Goal: Task Accomplishment & Management: Complete application form

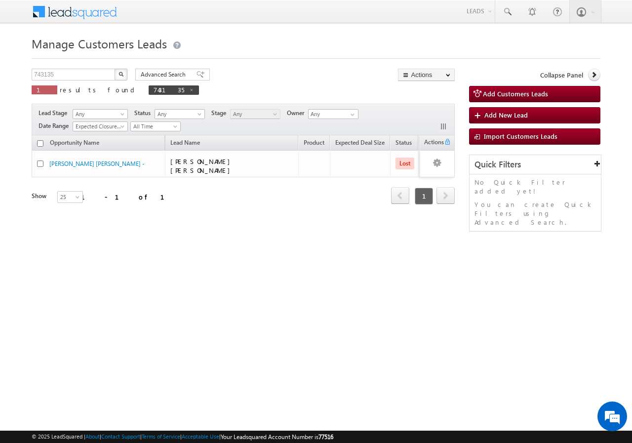
drag, startPoint x: 122, startPoint y: 90, endPoint x: 115, endPoint y: 87, distance: 8.0
click at [189, 90] on span at bounding box center [191, 89] width 5 height 5
type input "Search Customers Leads"
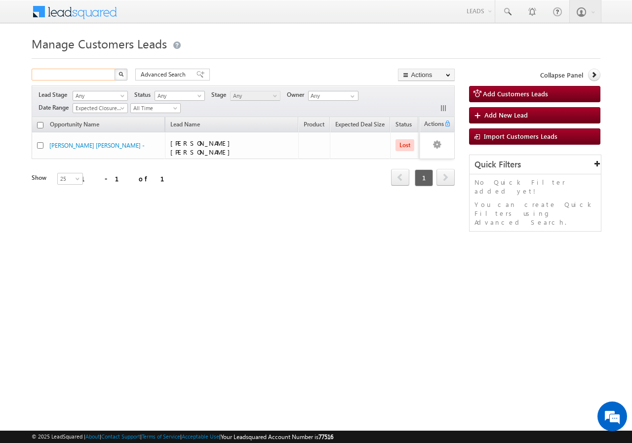
click at [93, 71] on input "text" at bounding box center [74, 75] width 84 height 12
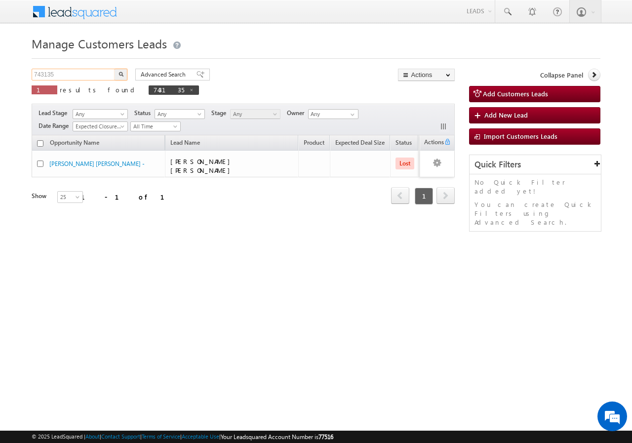
click at [83, 76] on input "743135" at bounding box center [74, 75] width 84 height 12
paste input "704577"
type input "7"
paste input "704577"
type input "704577"
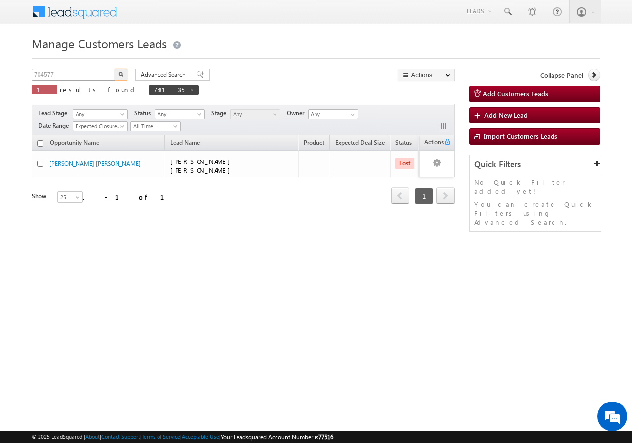
click at [115, 69] on button "button" at bounding box center [121, 75] width 13 height 12
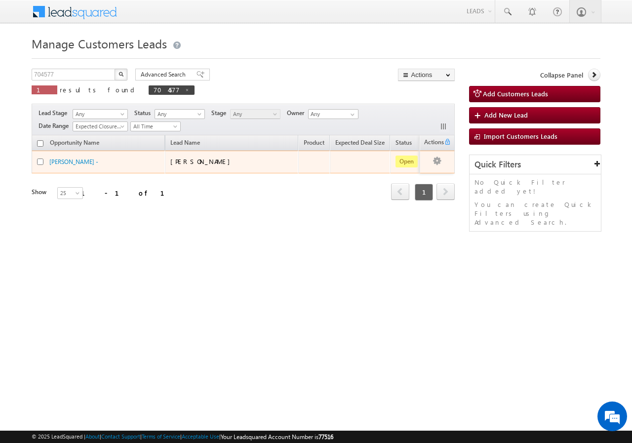
click at [43, 162] on input "checkbox" at bounding box center [40, 162] width 6 height 6
checkbox input "true"
click at [63, 164] on link "[PERSON_NAME] -" at bounding box center [73, 161] width 49 height 7
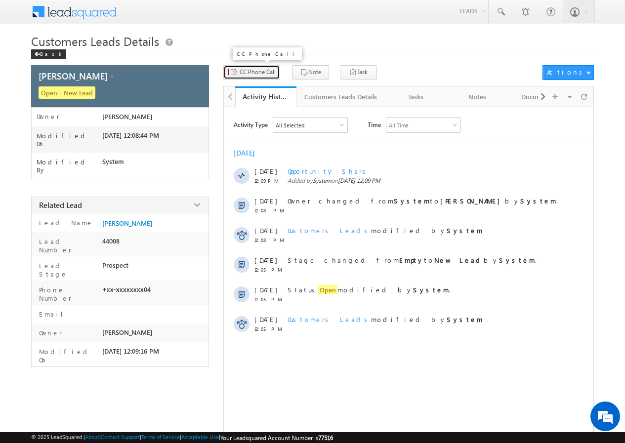
click at [258, 72] on span "CC Phone Call" at bounding box center [257, 72] width 36 height 9
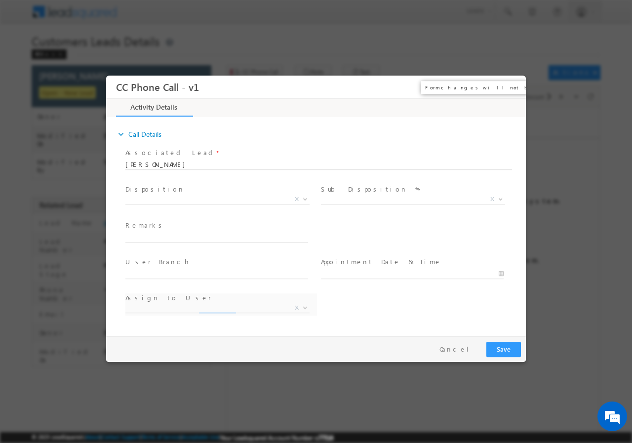
click at [509, 87] on button "×" at bounding box center [511, 87] width 17 height 18
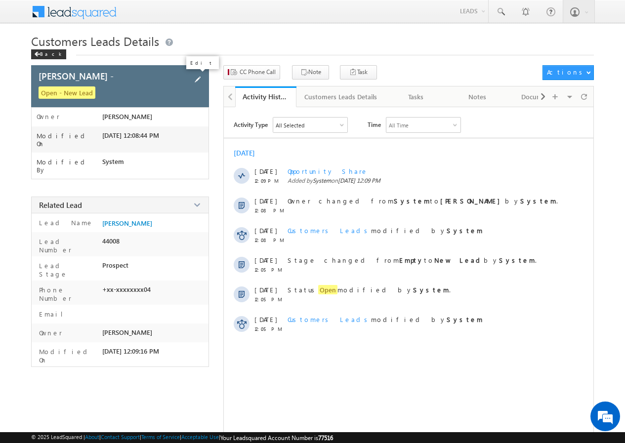
click at [199, 78] on span at bounding box center [197, 79] width 11 height 11
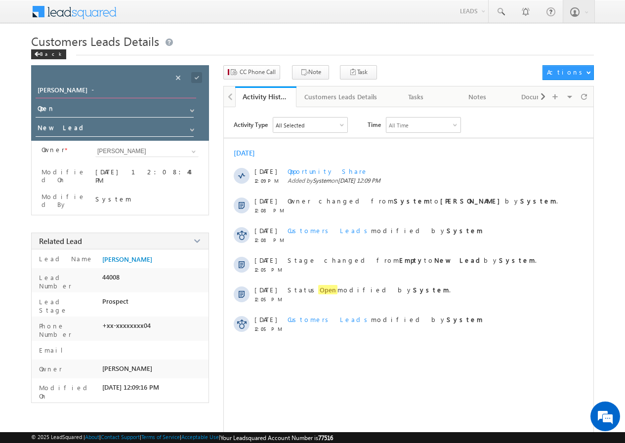
click at [161, 90] on input "[PERSON_NAME] -" at bounding box center [116, 91] width 160 height 14
type input "S"
paste input "[PERSON_NAME]"
type input "[PERSON_NAME]"
click at [196, 78] on span at bounding box center [196, 77] width 11 height 11
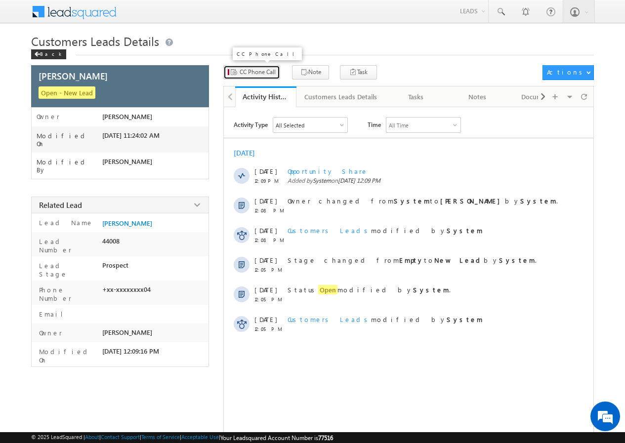
click at [253, 72] on span "CC Phone Call" at bounding box center [257, 72] width 36 height 9
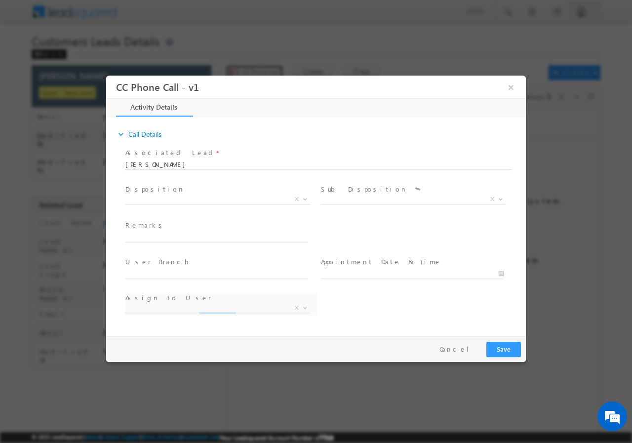
select select "[EMAIL_ADDRESS][DOMAIN_NAME]"
drag, startPoint x: 305, startPoint y: 199, endPoint x: 299, endPoint y: 199, distance: 5.9
click at [305, 199] on b at bounding box center [305, 198] width 6 height 3
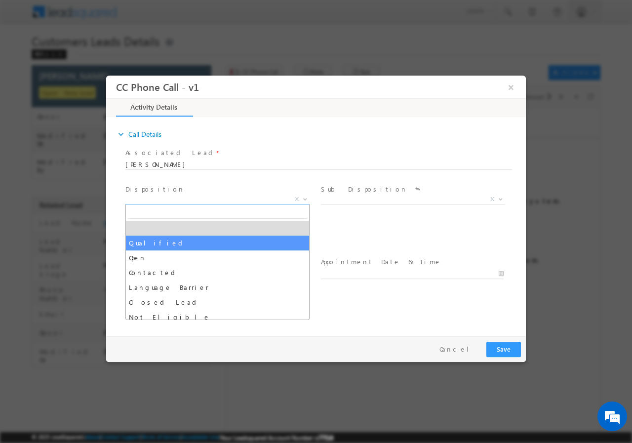
drag, startPoint x: 162, startPoint y: 242, endPoint x: 275, endPoint y: 225, distance: 113.8
select select "Qualified"
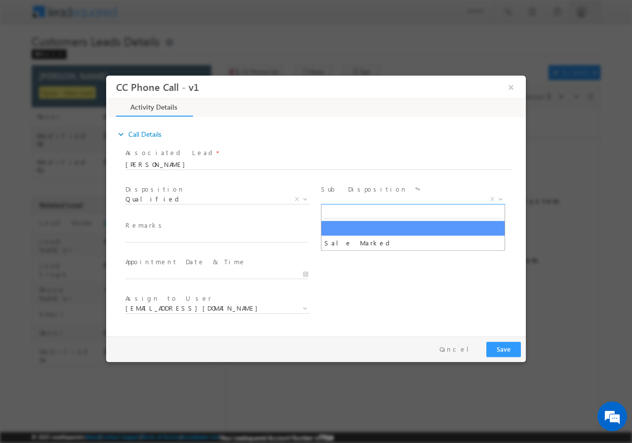
drag, startPoint x: 503, startPoint y: 199, endPoint x: 496, endPoint y: 199, distance: 7.4
click at [503, 199] on b at bounding box center [501, 198] width 6 height 3
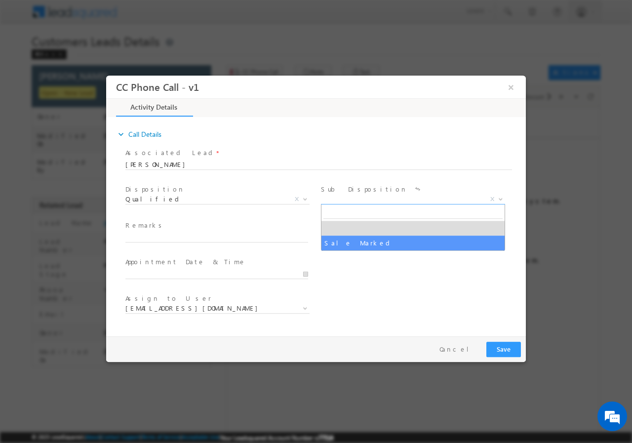
select select "Sale Marked"
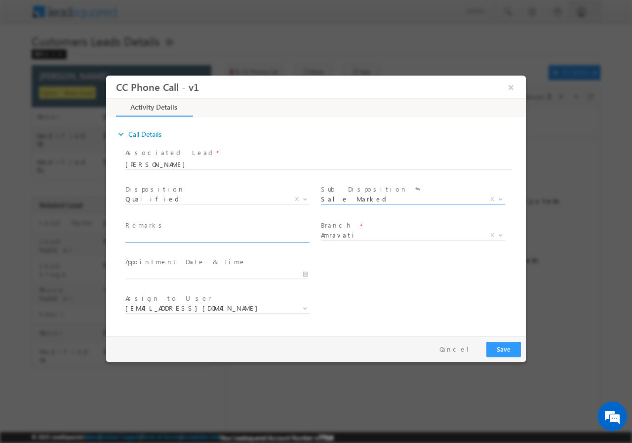
click at [146, 235] on input "text" at bounding box center [216, 237] width 183 height 10
click at [305, 274] on input "[DATE] 11:14 AM" at bounding box center [216, 274] width 183 height 10
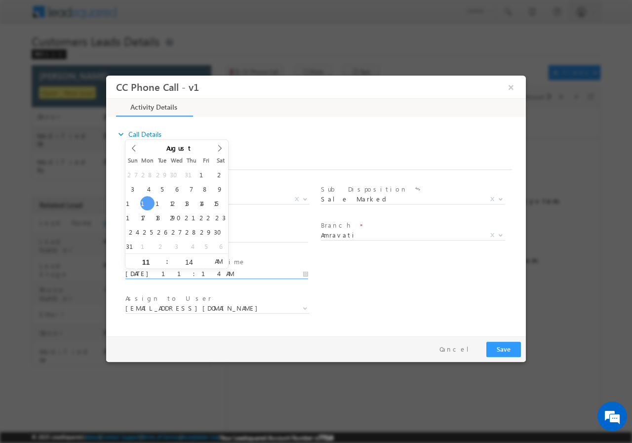
click at [208, 275] on input "[DATE] 11:14 AM" at bounding box center [216, 274] width 183 height 10
type input "[DATE] 12:14 PM"
type input "12"
click at [163, 256] on span at bounding box center [163, 256] width 7 height 7
type input "[DATE] 1:14 PM"
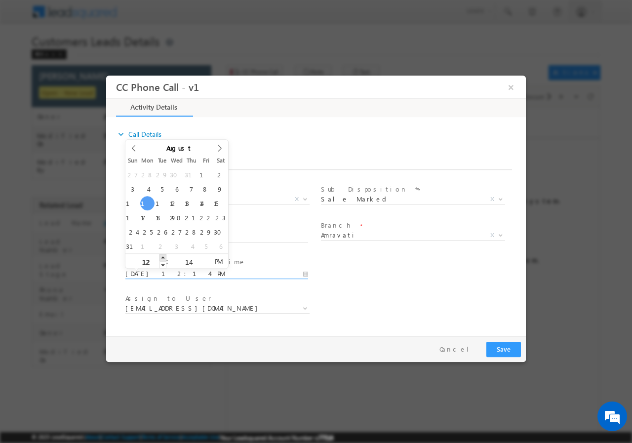
type input "01"
click at [162, 256] on span at bounding box center [163, 256] width 7 height 7
type input "[DATE] 12:14 PM"
type input "12"
click at [163, 265] on span at bounding box center [163, 264] width 7 height 7
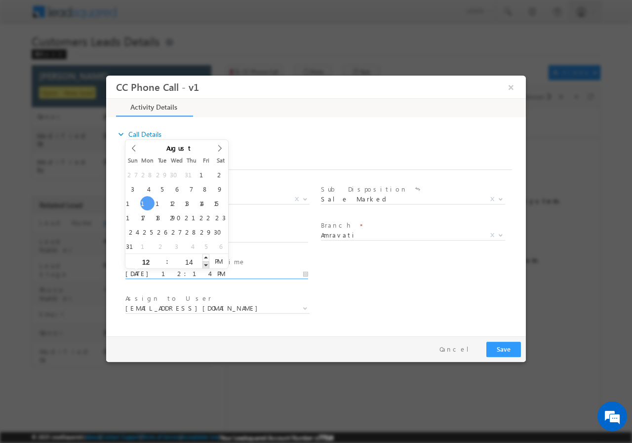
type input "[DATE] 12:13 PM"
type input "13"
click at [205, 265] on span at bounding box center [205, 264] width 7 height 7
type input "[DATE] 12:12 PM"
type input "12"
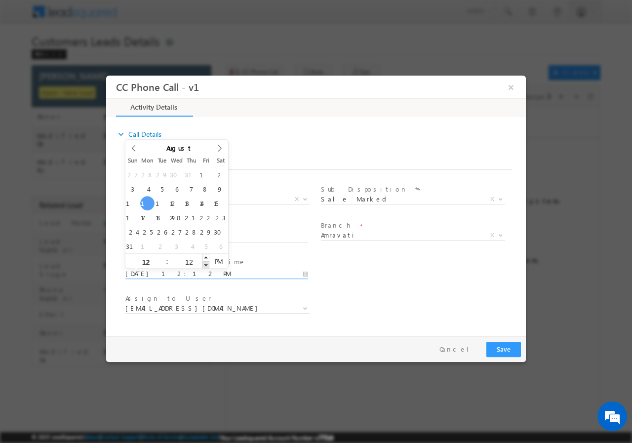
click at [205, 264] on span at bounding box center [205, 264] width 7 height 7
type input "[DATE] 12:11 PM"
type input "11"
click at [205, 264] on span at bounding box center [205, 264] width 7 height 7
type input "[DATE] 12:10 PM"
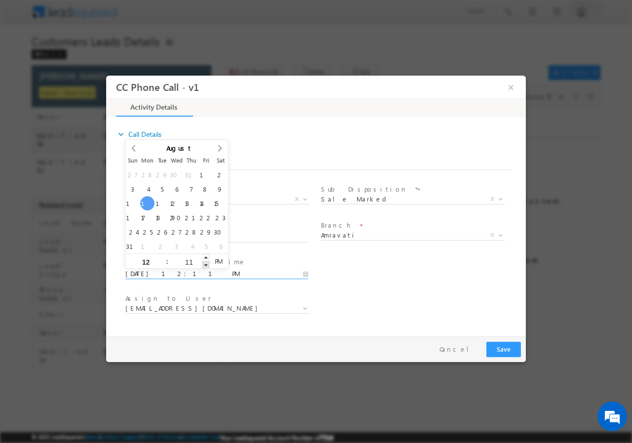
type input "10"
click at [205, 264] on span at bounding box center [205, 264] width 7 height 7
type input "[DATE] 12:09 PM"
type input "09"
click at [204, 264] on span at bounding box center [205, 264] width 7 height 7
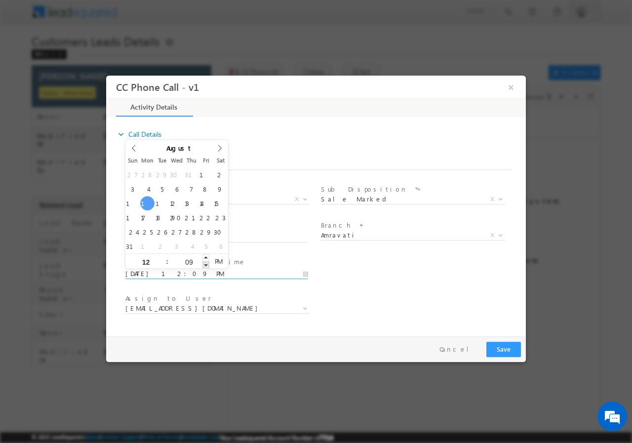
type input "[DATE] 12:08 PM"
type input "08"
click at [204, 264] on span at bounding box center [205, 264] width 7 height 7
type input "[DATE] 12:07 PM"
type input "07"
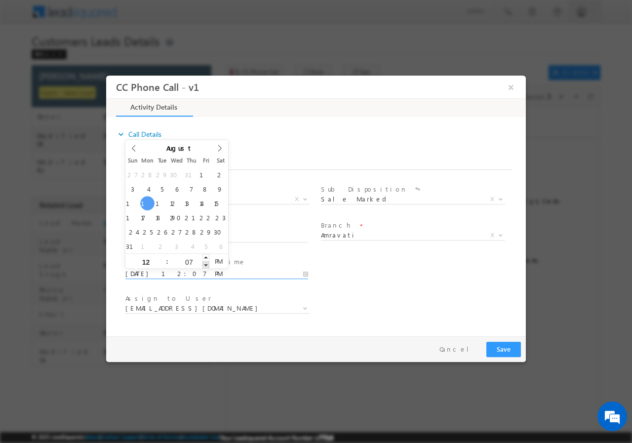
click at [204, 264] on span at bounding box center [205, 264] width 7 height 7
type input "[DATE] 12:06 PM"
type input "06"
click at [203, 264] on span at bounding box center [205, 264] width 7 height 7
type input "[DATE] 12:05 PM"
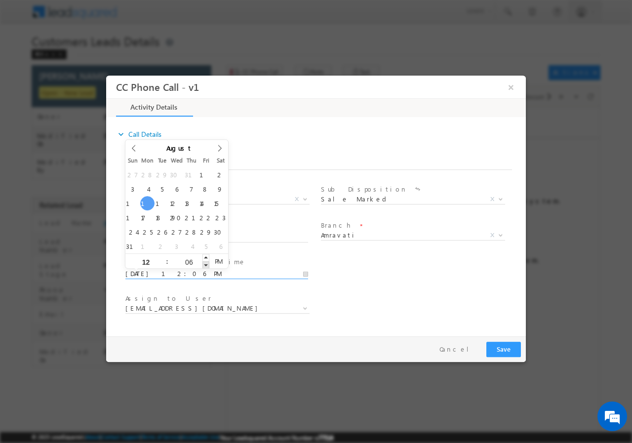
type input "05"
click at [203, 264] on span at bounding box center [205, 264] width 7 height 7
type input "[DATE] 12:04 PM"
type input "04"
click at [203, 264] on span at bounding box center [205, 264] width 7 height 7
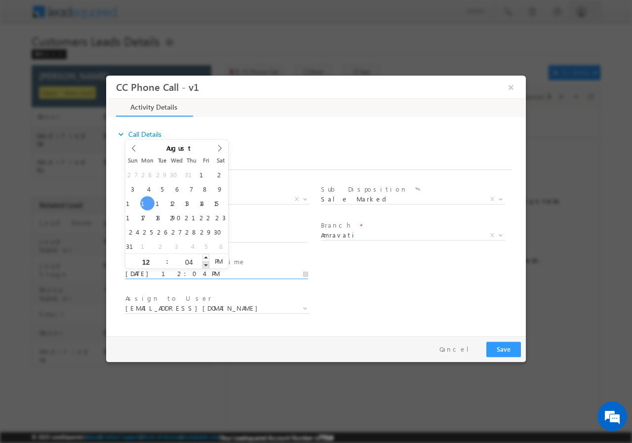
type input "[DATE] 12:03 PM"
type input "03"
click at [203, 264] on span at bounding box center [205, 264] width 7 height 7
type input "[DATE] 12:02 PM"
type input "02"
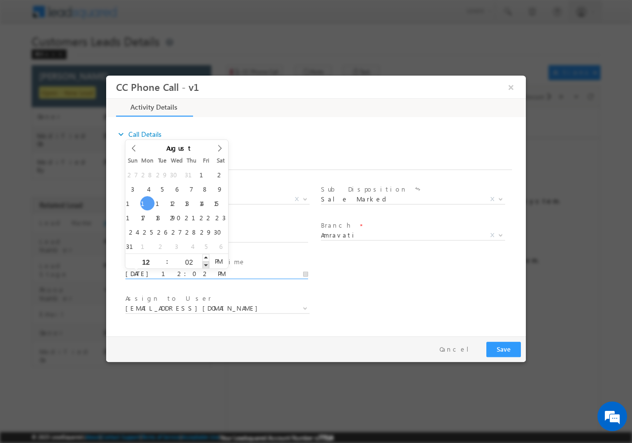
click at [203, 264] on span at bounding box center [205, 264] width 7 height 7
type input "[DATE] 12:01 PM"
type input "01"
click at [203, 264] on span at bounding box center [205, 264] width 7 height 7
type input "[DATE] 12:00 PM"
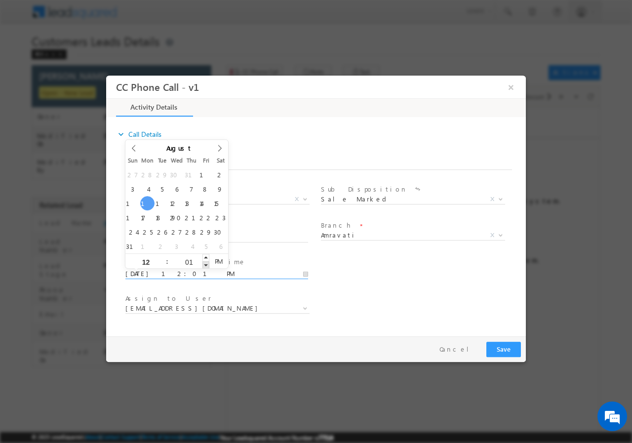
type input "00"
click at [205, 265] on span at bounding box center [205, 264] width 7 height 7
type input "[DATE] 12:00 PM"
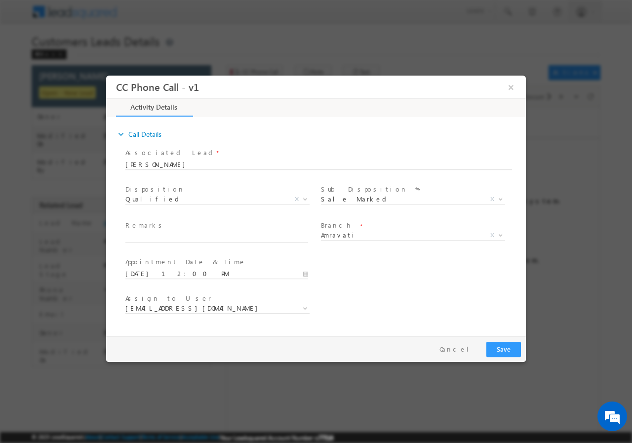
click at [264, 266] on span "Appointment Date & Time *" at bounding box center [216, 261] width 182 height 11
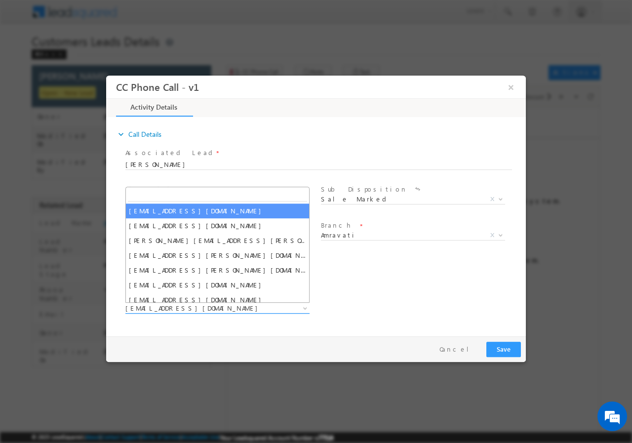
click at [213, 306] on span "[EMAIL_ADDRESS][DOMAIN_NAME]" at bounding box center [205, 307] width 160 height 9
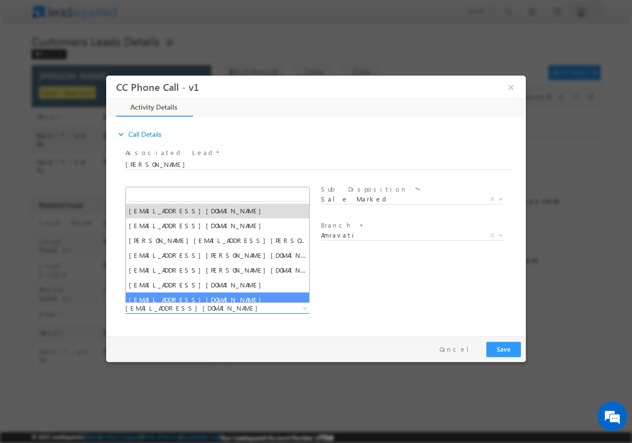
click at [306, 308] on b at bounding box center [305, 307] width 6 height 3
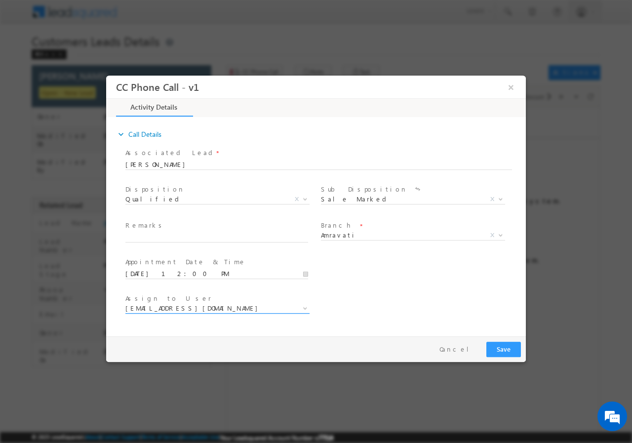
click at [305, 308] on b at bounding box center [305, 307] width 6 height 3
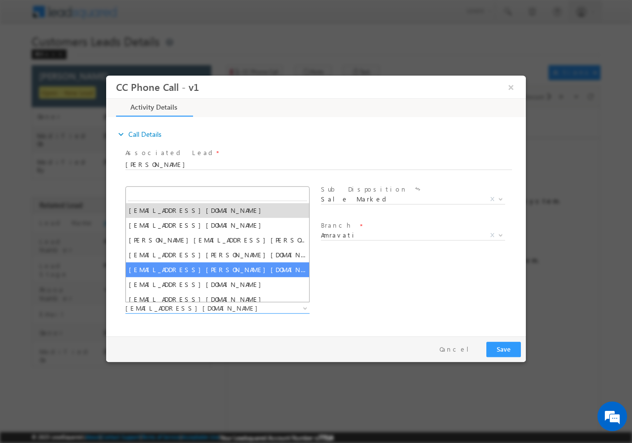
scroll to position [35, 0]
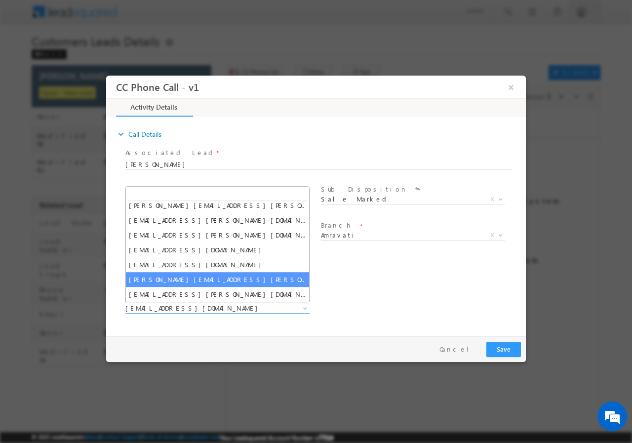
select select "[PERSON_NAME][EMAIL_ADDRESS][PERSON_NAME][DOMAIN_NAME]"
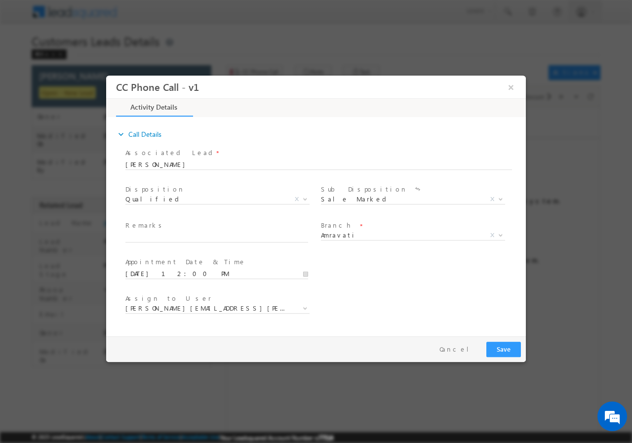
click at [153, 231] on div "Remarks *" at bounding box center [221, 231] width 192 height 23
click at [140, 237] on input "text" at bounding box center [216, 237] width 183 height 10
paste input "[PERSON_NAME] /AGE - [DEMOGRAPHIC_DATA] / Amravati - 444601 /REGITRY /MC / PV 1…"
type input "[PERSON_NAME] /AGE - [DEMOGRAPHIC_DATA] / Amravati - 444601 /REGITRY /MC / PV 1…"
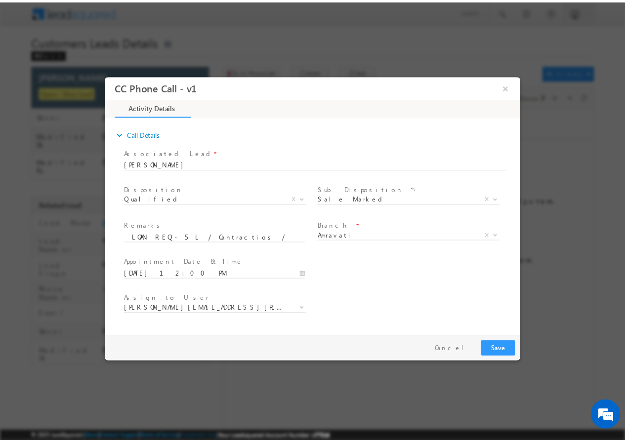
scroll to position [0, 0]
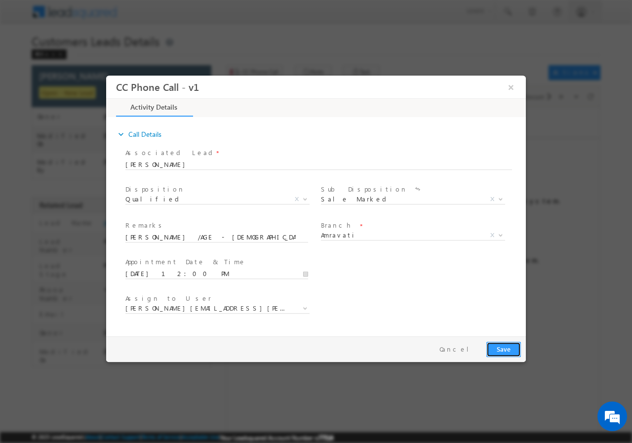
click at [506, 349] on button "Save" at bounding box center [503, 348] width 35 height 15
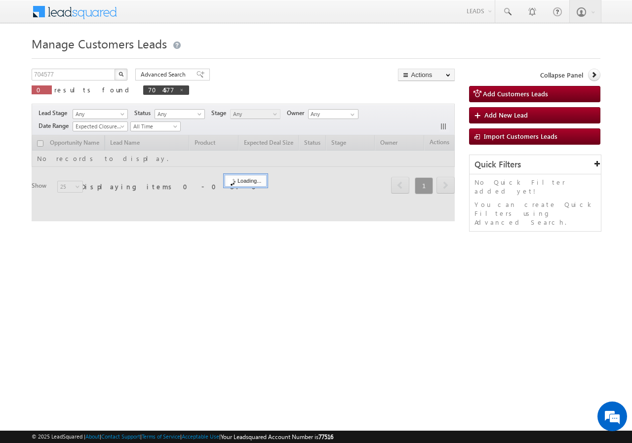
checkbox input "false"
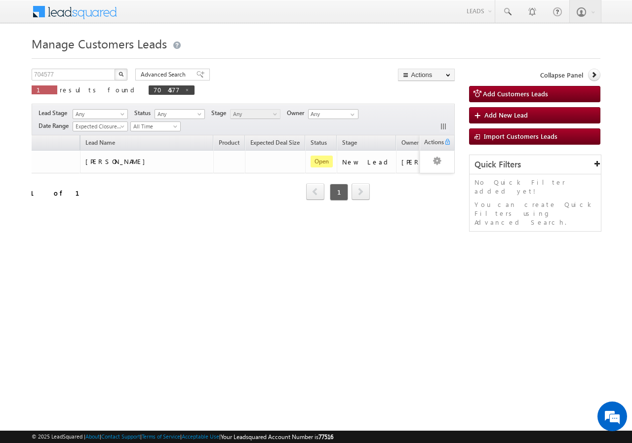
scroll to position [0, 87]
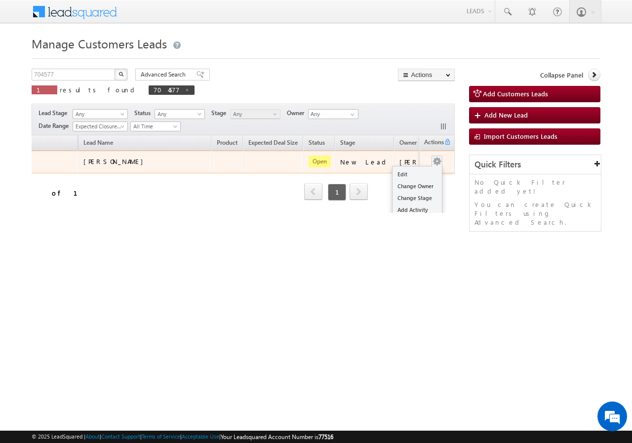
click at [432, 161] on button "button" at bounding box center [437, 162] width 10 height 10
drag, startPoint x: 407, startPoint y: 173, endPoint x: 399, endPoint y: 179, distance: 10.2
click at [407, 173] on link "Edit" at bounding box center [417, 174] width 49 height 12
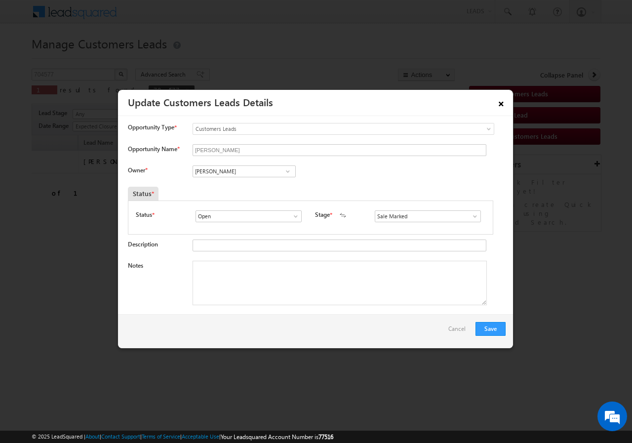
click at [502, 103] on link "×" at bounding box center [501, 101] width 17 height 17
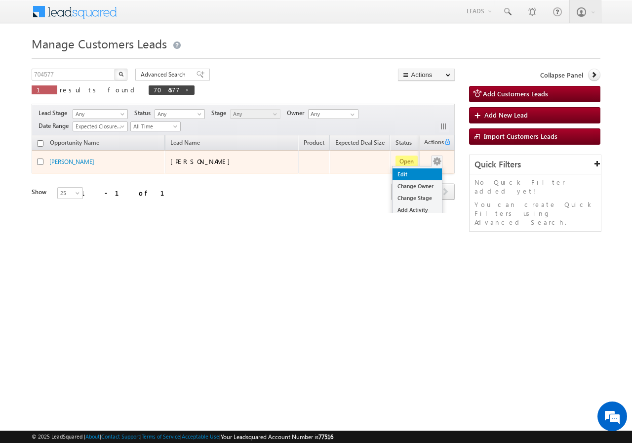
click at [405, 175] on link "Edit" at bounding box center [417, 174] width 49 height 12
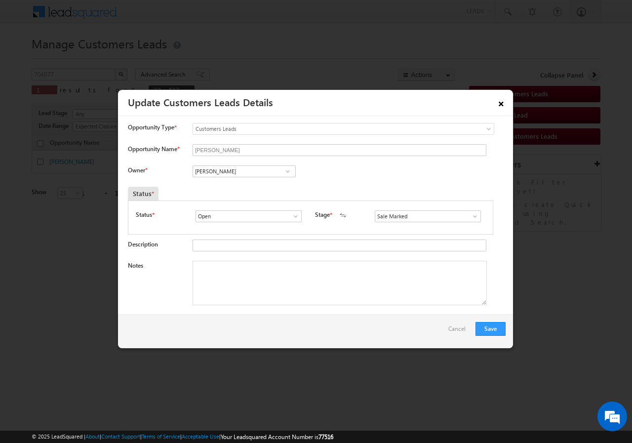
click at [501, 103] on link "×" at bounding box center [501, 101] width 17 height 17
